Goal: Navigation & Orientation: Understand site structure

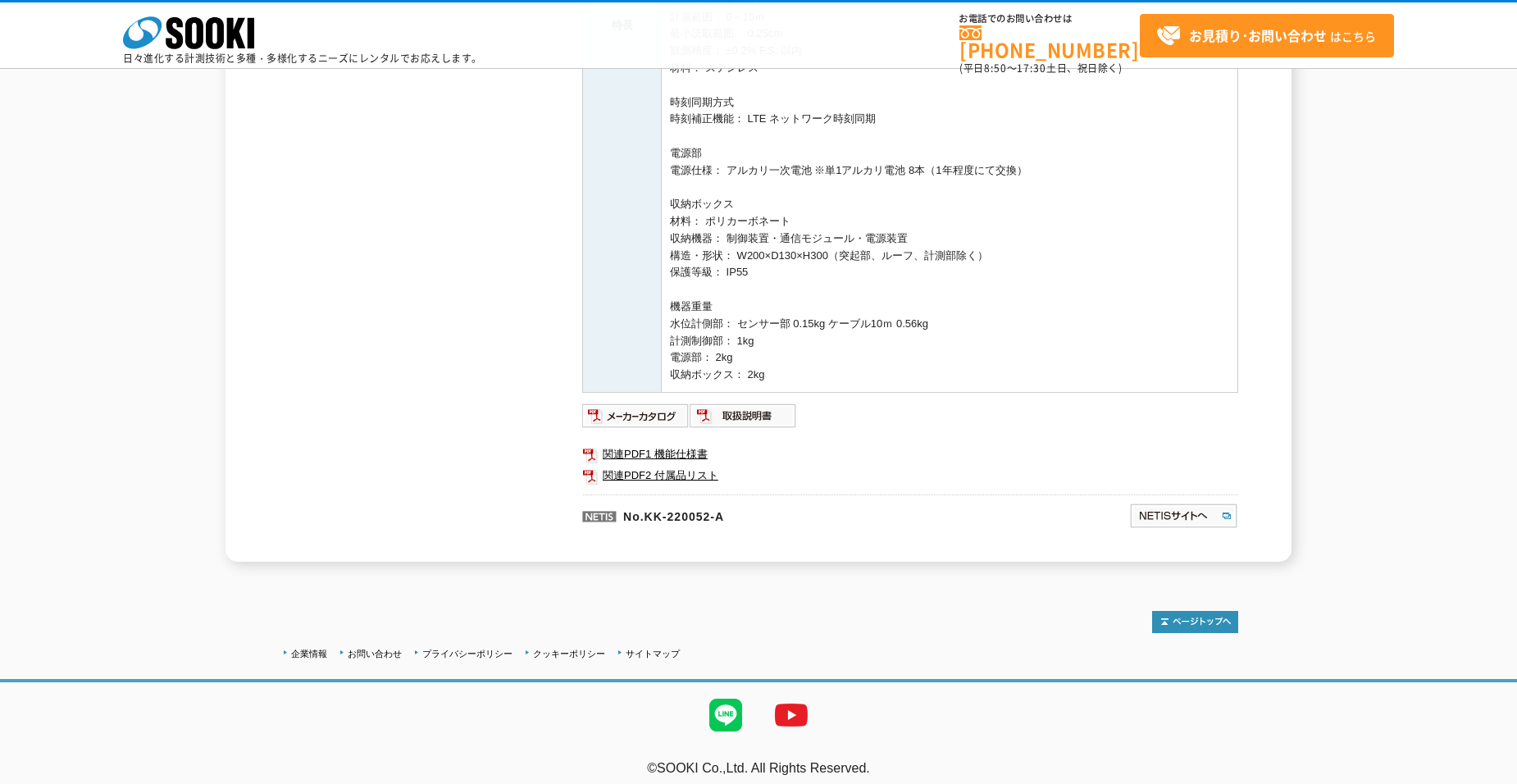
scroll to position [668, 0]
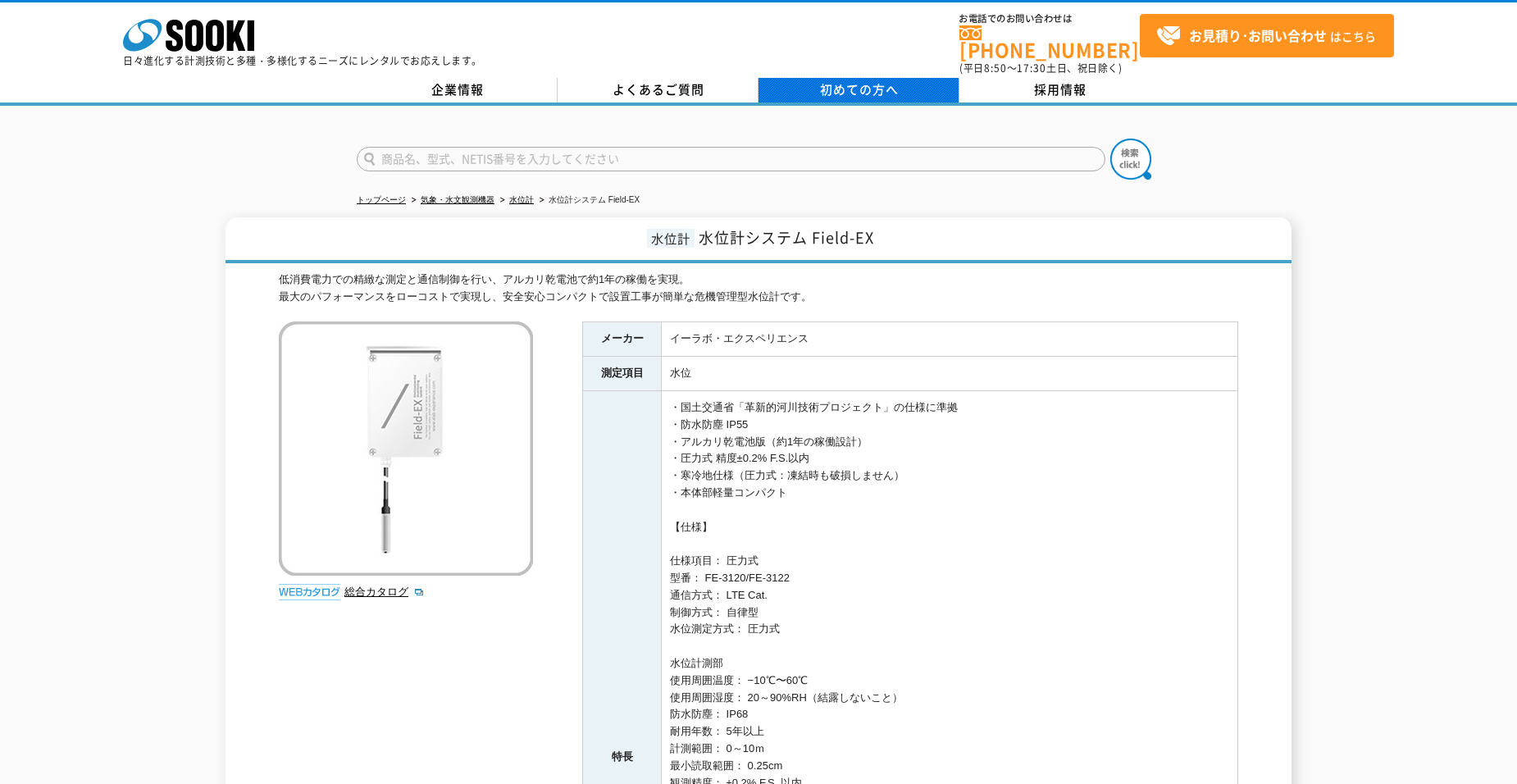
click at [857, 85] on span "初めての方へ" at bounding box center [859, 89] width 78 height 18
click at [206, 20] on icon "株式会社 ソーキ" at bounding box center [188, 35] width 131 height 33
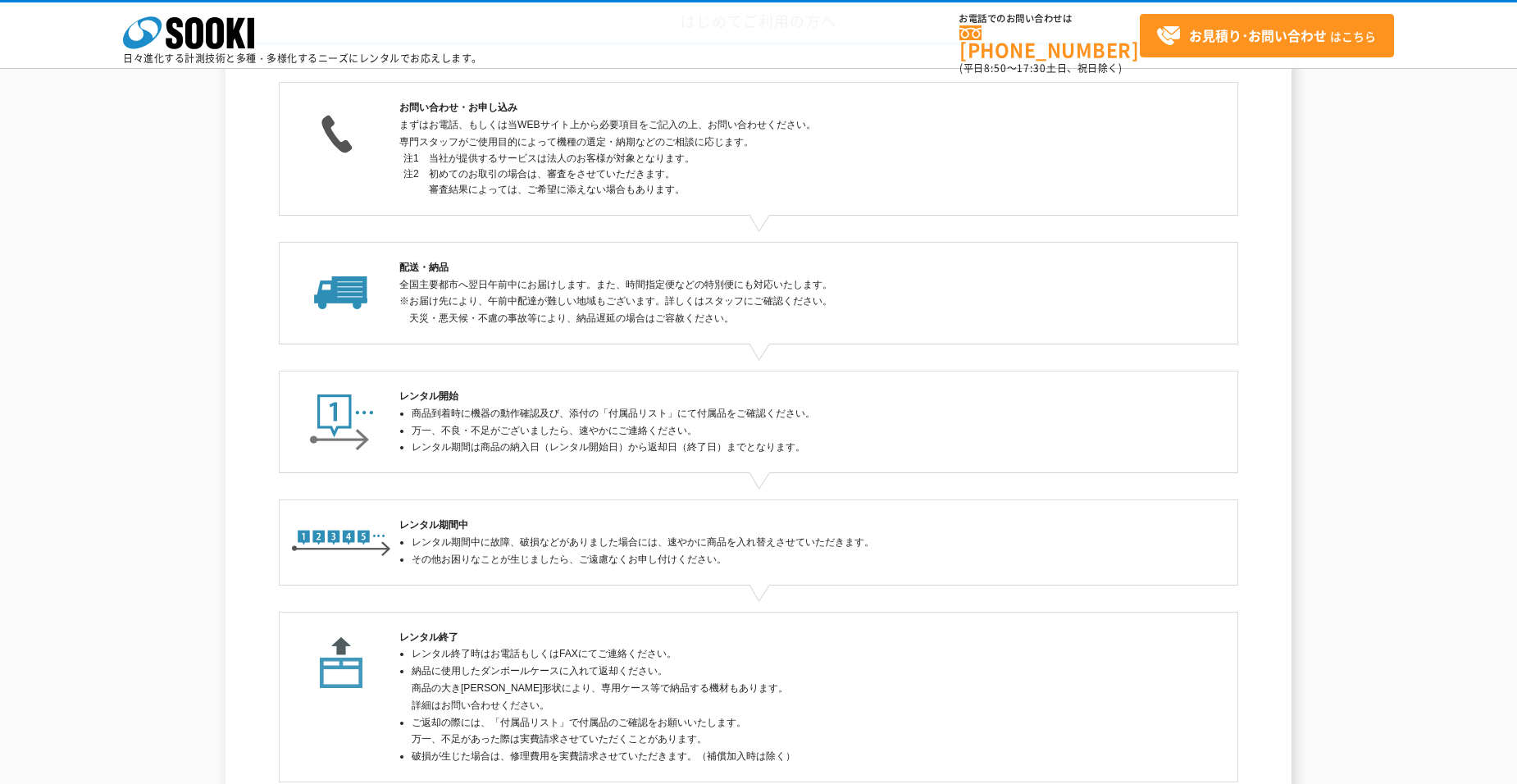
scroll to position [303, 0]
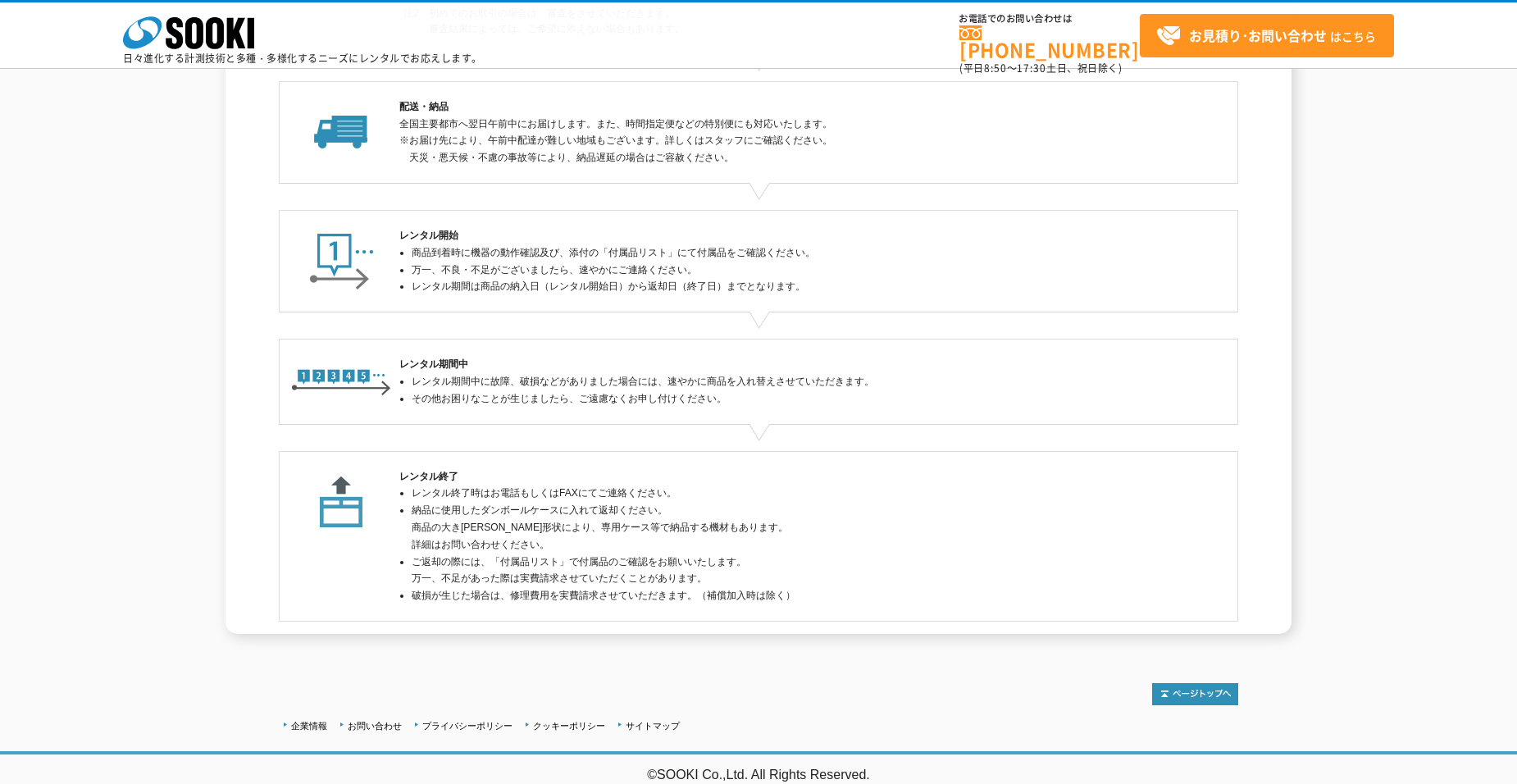
drag, startPoint x: 1185, startPoint y: 681, endPoint x: 1089, endPoint y: 660, distance: 98.3
click at [1185, 683] on img at bounding box center [1194, 693] width 86 height 22
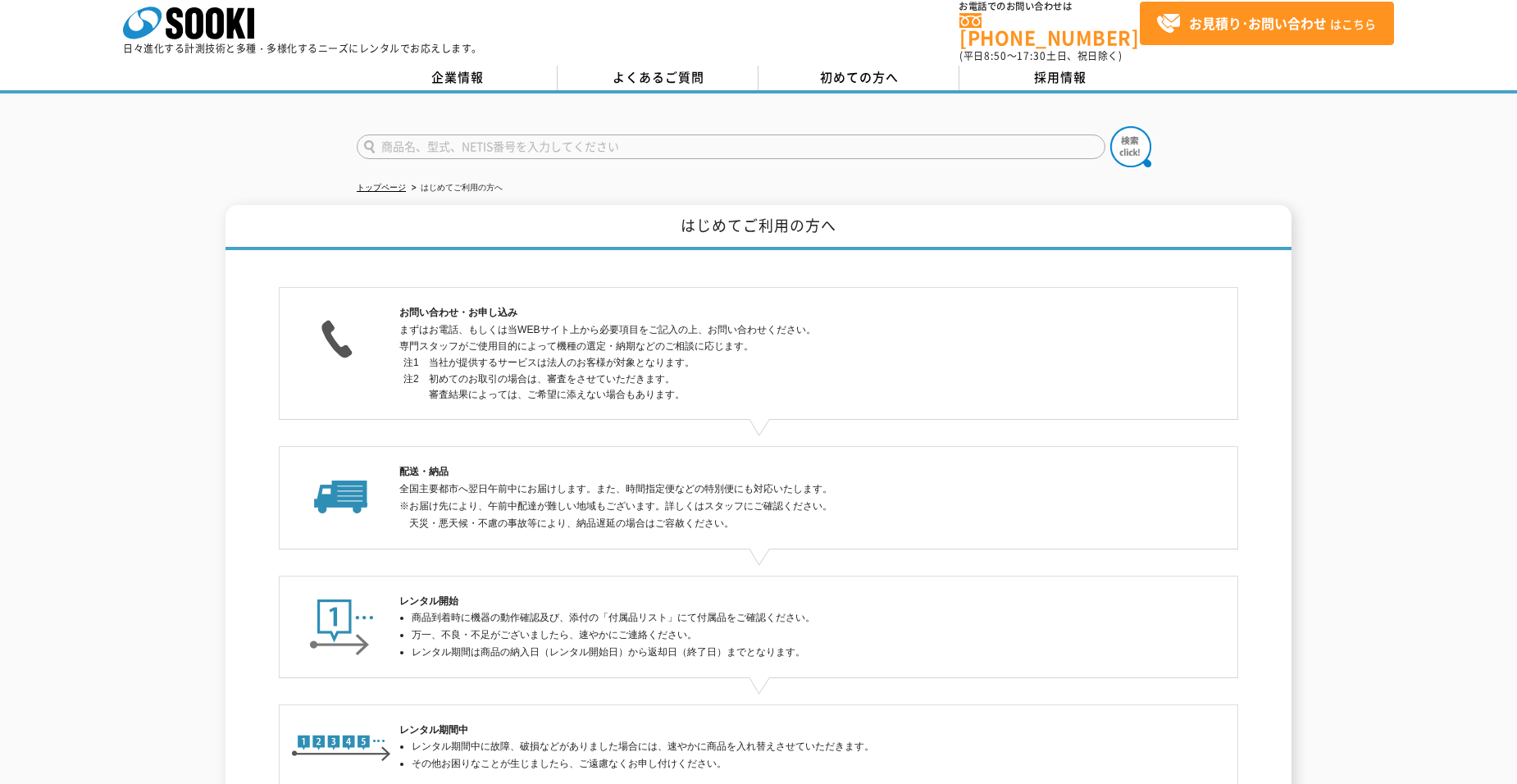
scroll to position [2, 0]
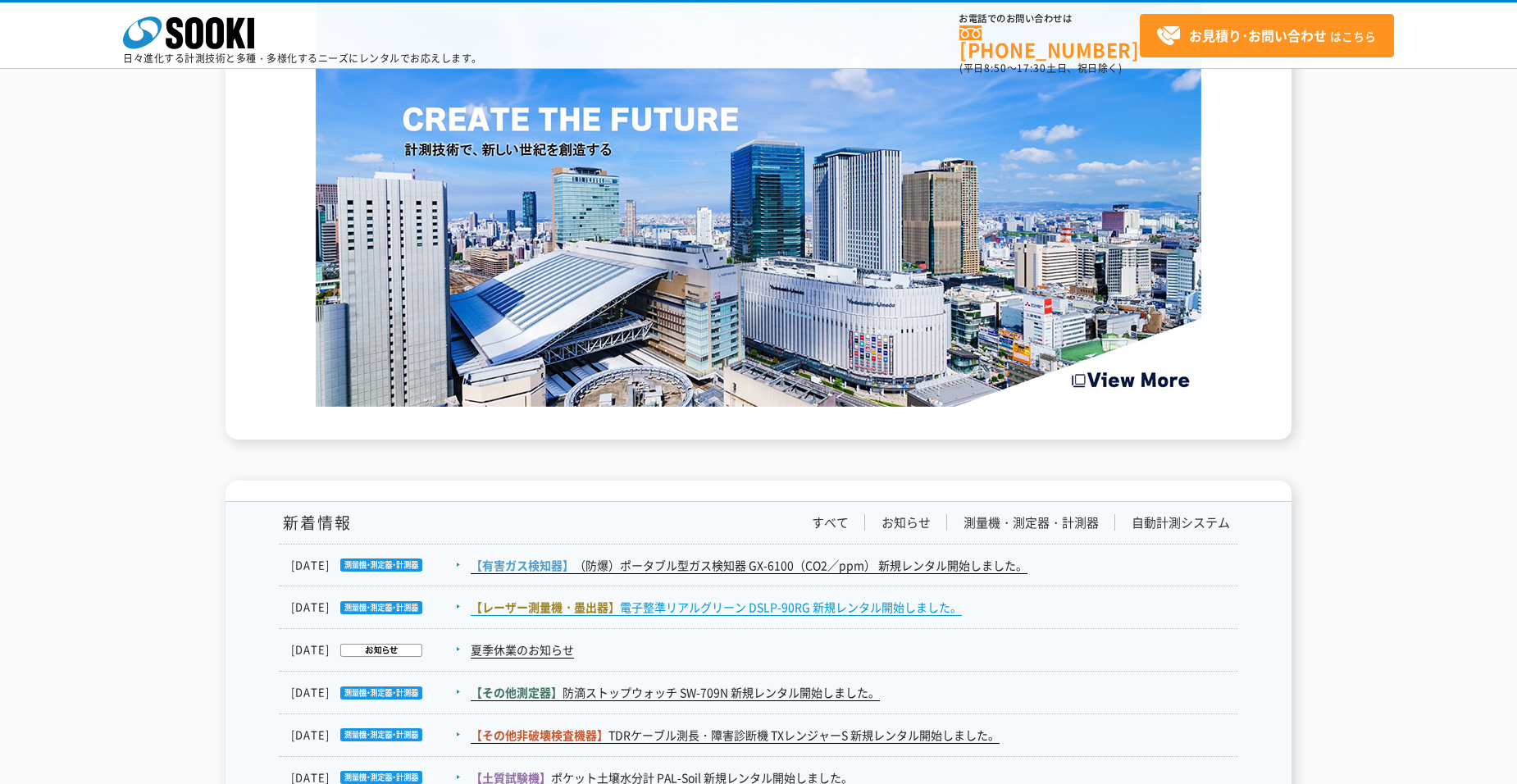
scroll to position [2655, 0]
